Goal: Obtain resource: Obtain resource

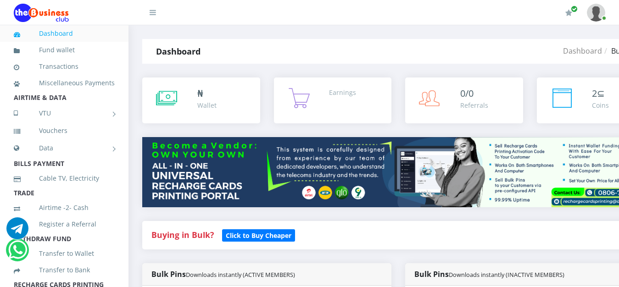
scroll to position [496, 0]
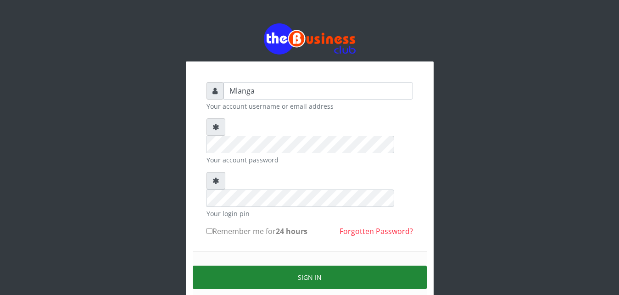
click at [332, 266] on button "Sign in" at bounding box center [310, 277] width 234 height 23
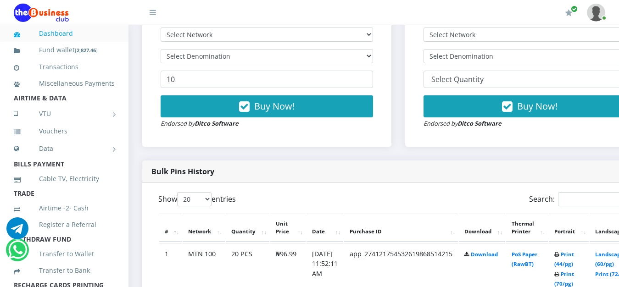
scroll to position [328, 0]
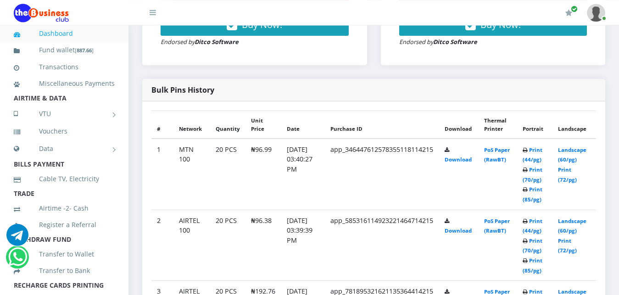
scroll to position [453, 0]
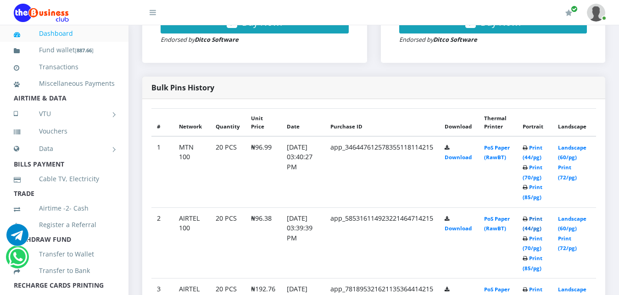
click at [538, 218] on link "Print (44/pg)" at bounding box center [533, 223] width 20 height 17
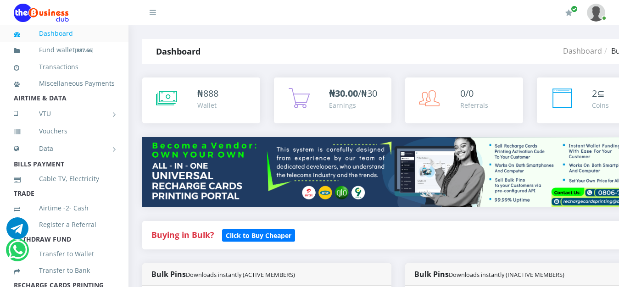
scroll to position [664, 0]
